Goal: Check status

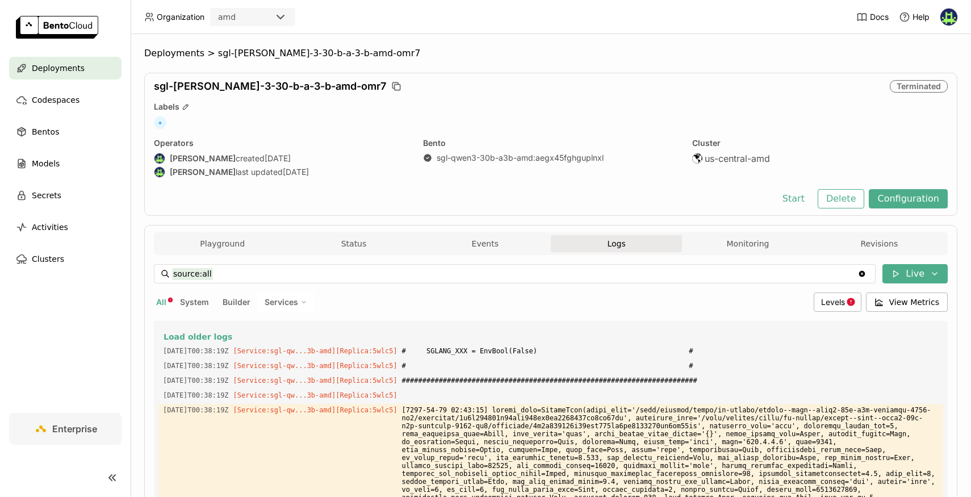
scroll to position [4051, 0]
